Goal: Find specific page/section: Find specific page/section

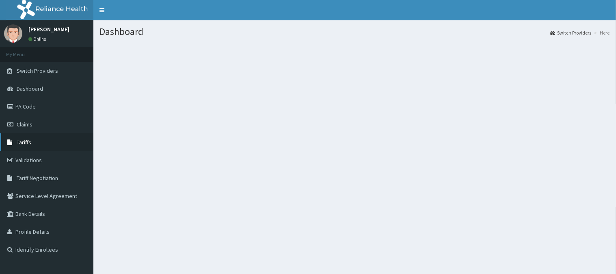
click at [22, 142] on span "Tariffs" at bounding box center [24, 141] width 15 height 7
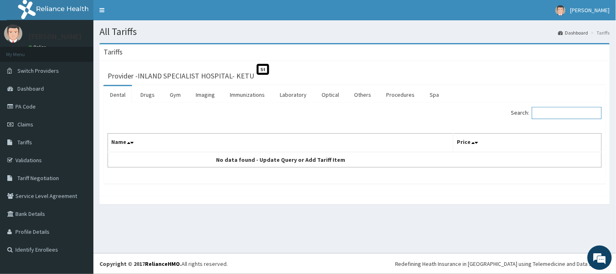
click at [548, 111] on input "Search:" at bounding box center [567, 113] width 70 height 12
type input "ingr"
click at [144, 93] on link "Drugs" at bounding box center [147, 94] width 27 height 17
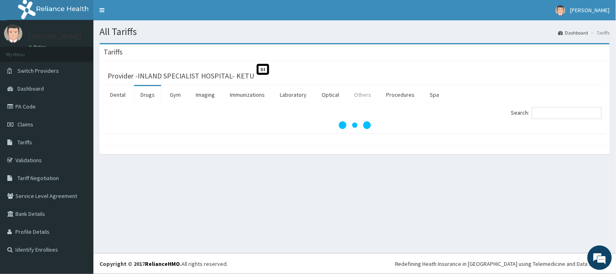
click at [360, 93] on link "Others" at bounding box center [362, 94] width 30 height 17
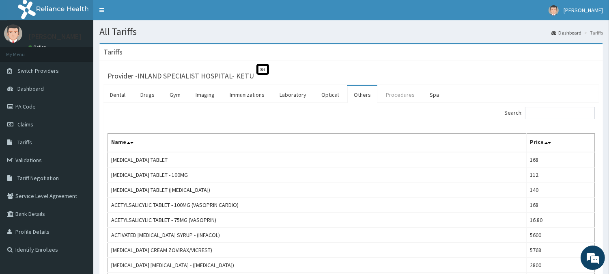
click at [390, 96] on link "Procedures" at bounding box center [400, 94] width 42 height 17
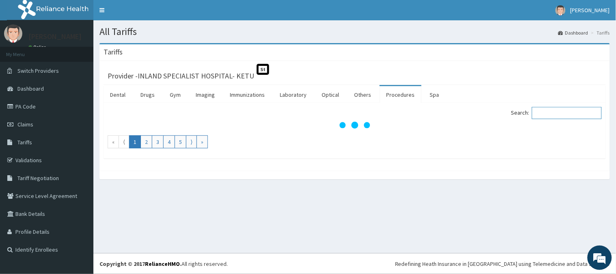
click at [545, 112] on input "Search:" at bounding box center [567, 113] width 70 height 12
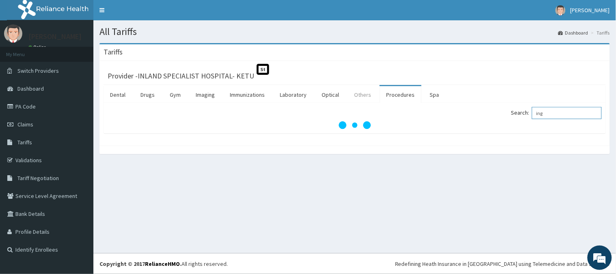
type input "ing"
click at [365, 93] on link "Others" at bounding box center [362, 94] width 30 height 17
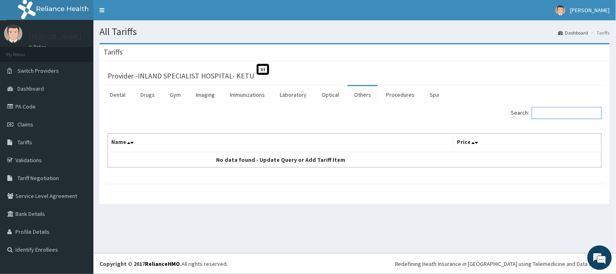
click at [546, 110] on input "Search:" at bounding box center [567, 113] width 70 height 12
type input "i"
click at [208, 93] on link "Imaging" at bounding box center [205, 94] width 32 height 17
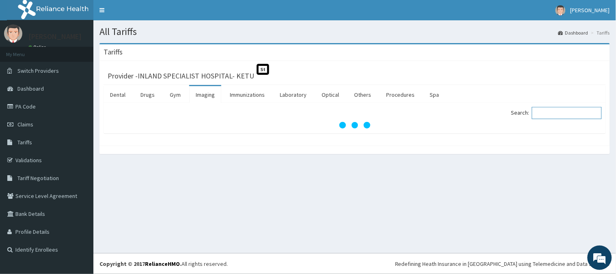
click at [549, 111] on input "Search:" at bounding box center [567, 113] width 70 height 12
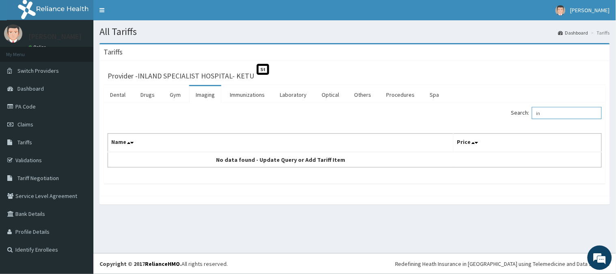
type input "i"
